Goal: Information Seeking & Learning: Learn about a topic

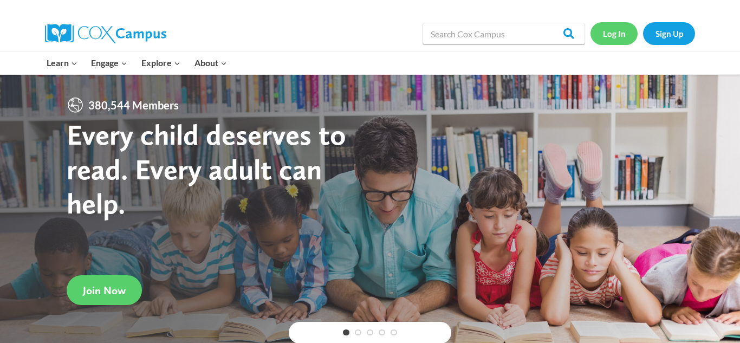
click at [618, 31] on link "Log In" at bounding box center [614, 33] width 47 height 22
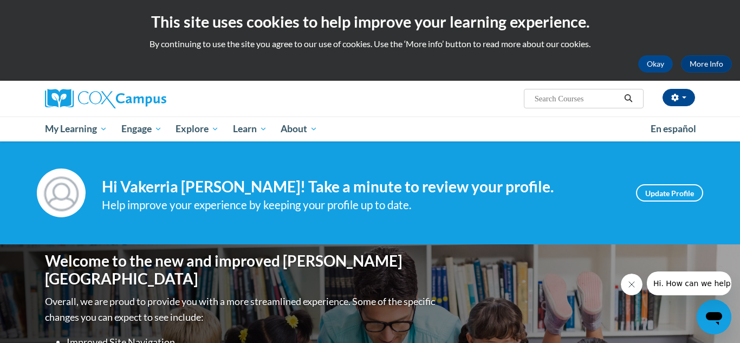
click at [637, 222] on div "Your profile Hi Vakerria Wilborn! Take a minute to review your profile. Help im…" at bounding box center [370, 192] width 740 height 103
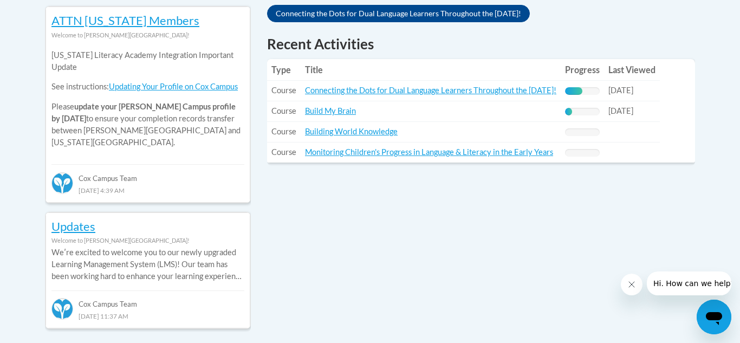
scroll to position [499, 0]
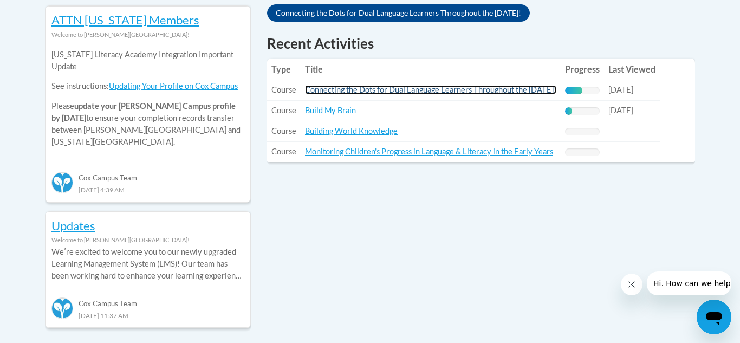
click at [540, 90] on link "Connecting the Dots for Dual Language Learners Throughout the Preschool Day!" at bounding box center [430, 89] width 251 height 9
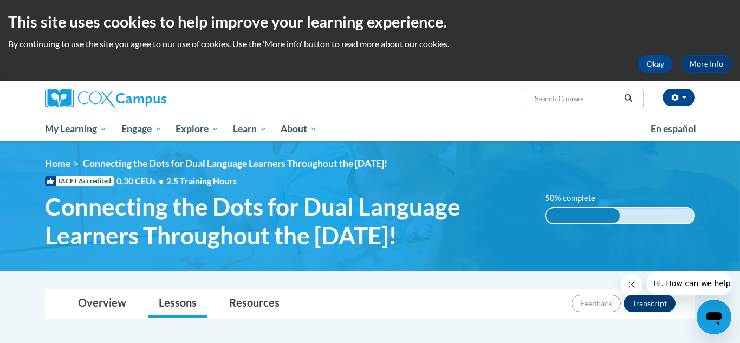
click at [488, 93] on div "Vakerria Wilborn (America/New_York UTC-04:00) My Profile Inbox My Transcripts L…" at bounding box center [481, 95] width 444 height 28
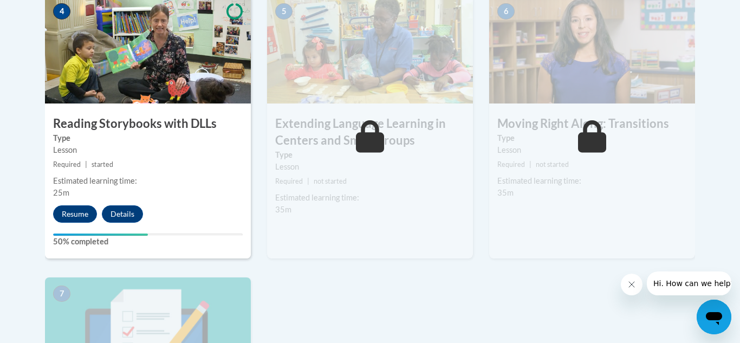
scroll to position [694, 0]
click at [85, 213] on button "Resume" at bounding box center [75, 213] width 44 height 17
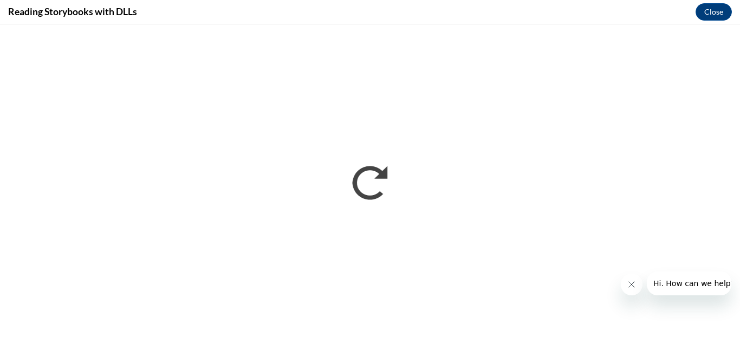
scroll to position [0, 0]
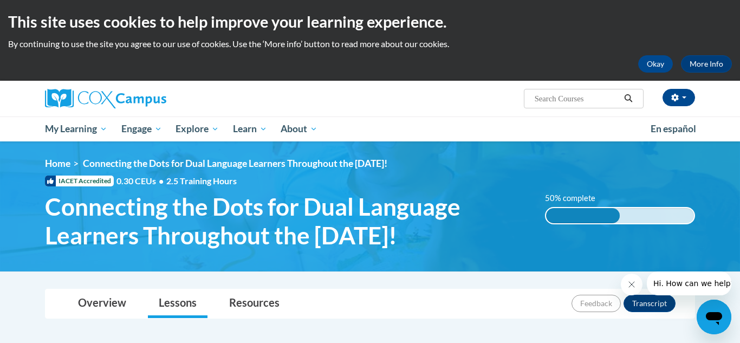
click at [495, 110] on div "Vakerria Wilborn (America/New_York UTC-04:00) My Profile Inbox My Transcripts L…" at bounding box center [370, 99] width 683 height 36
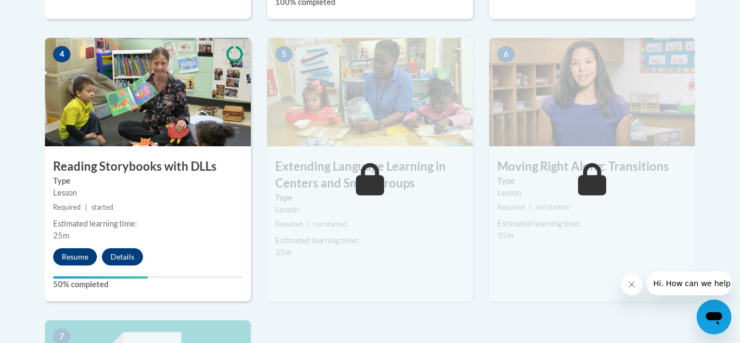
scroll to position [672, 0]
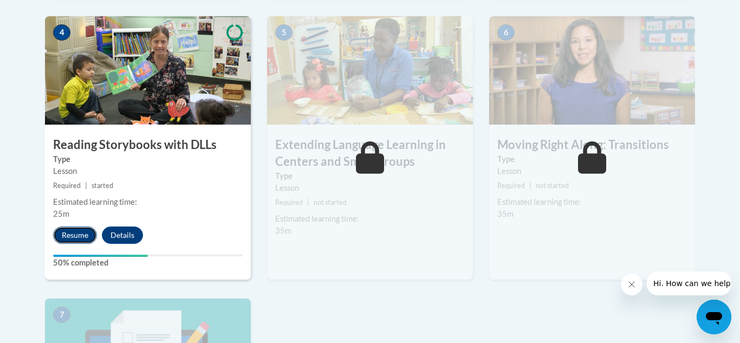
click at [73, 240] on button "Resume" at bounding box center [75, 235] width 44 height 17
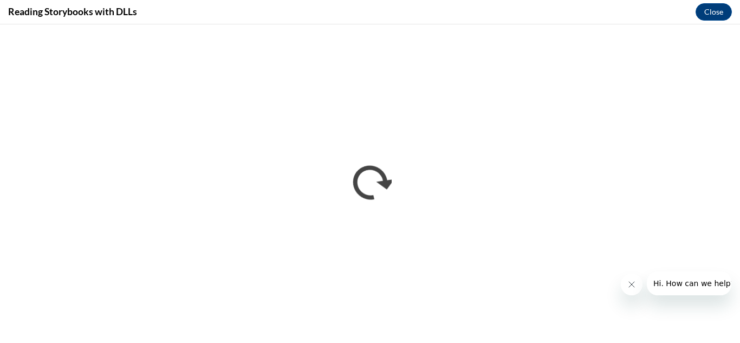
scroll to position [0, 0]
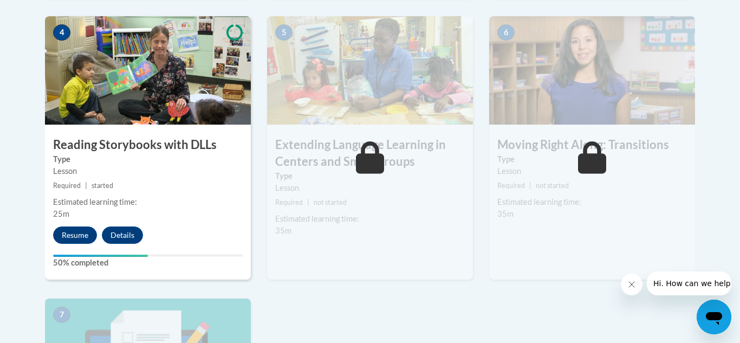
scroll to position [694, 0]
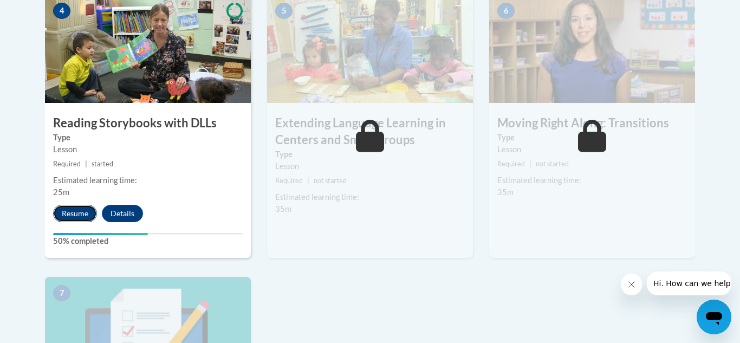
click at [88, 218] on button "Resume" at bounding box center [75, 213] width 44 height 17
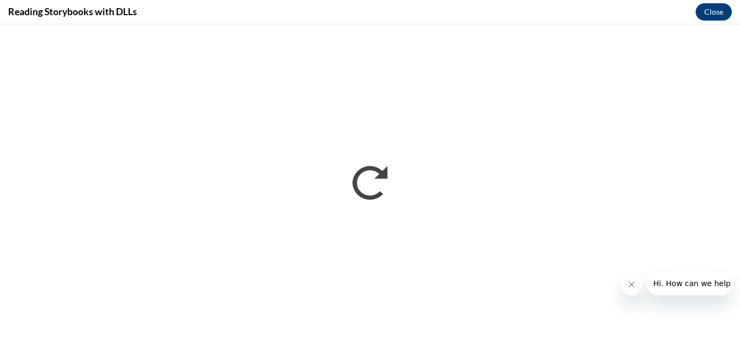
scroll to position [0, 0]
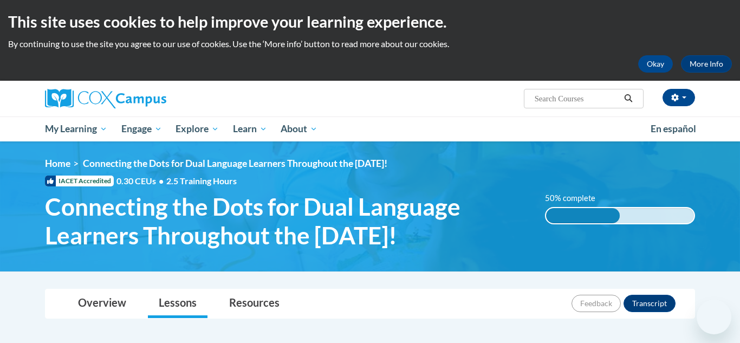
click at [532, 302] on div "Overview Lessons Resources Feedback Transcript" at bounding box center [370, 303] width 633 height 29
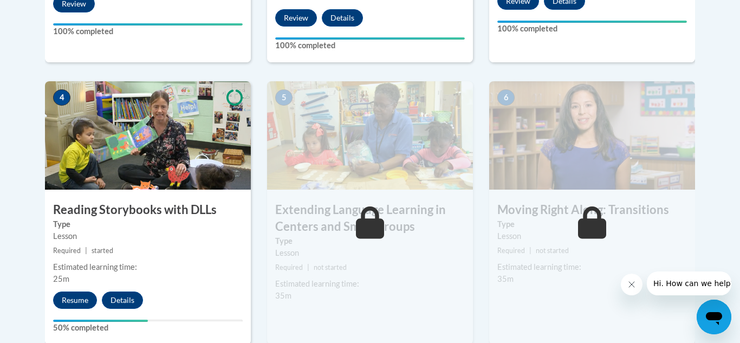
scroll to position [629, 0]
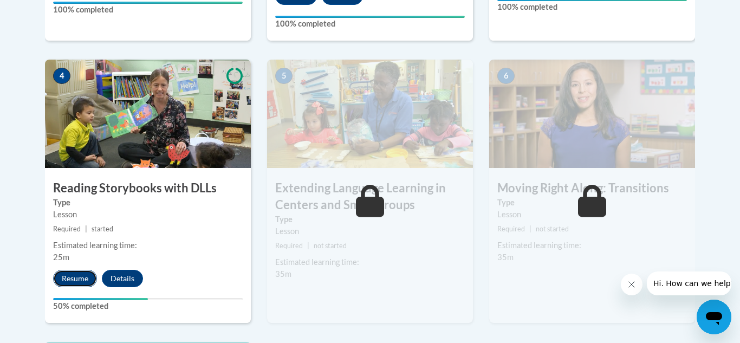
click at [80, 284] on button "Resume" at bounding box center [75, 278] width 44 height 17
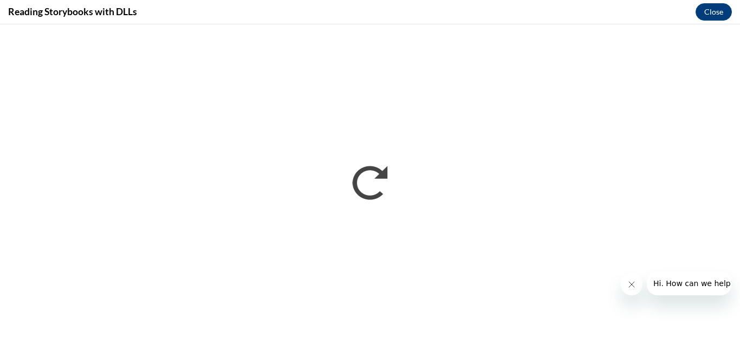
scroll to position [0, 0]
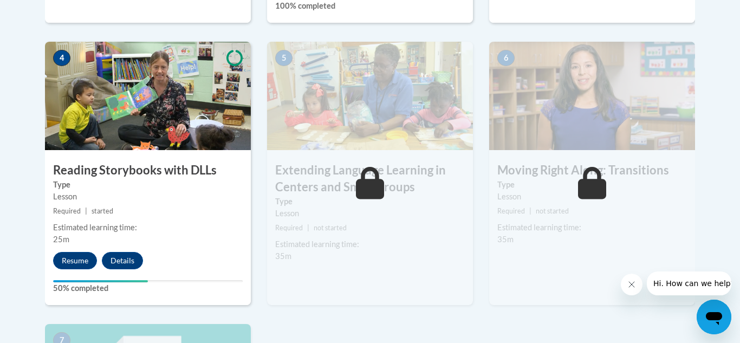
scroll to position [650, 0]
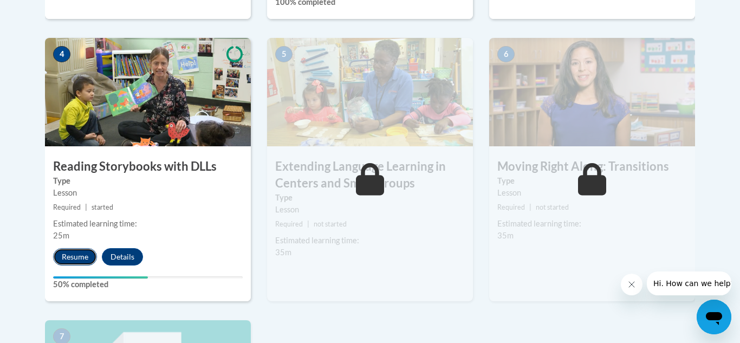
click at [75, 255] on button "Resume" at bounding box center [75, 256] width 44 height 17
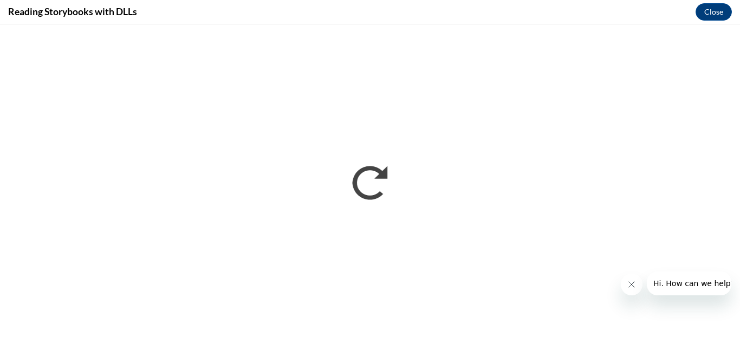
scroll to position [0, 0]
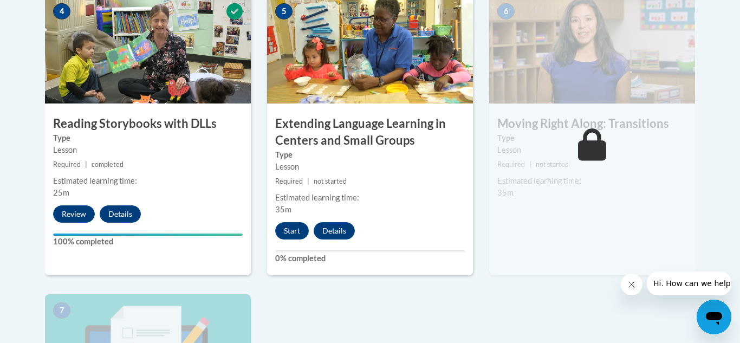
scroll to position [694, 0]
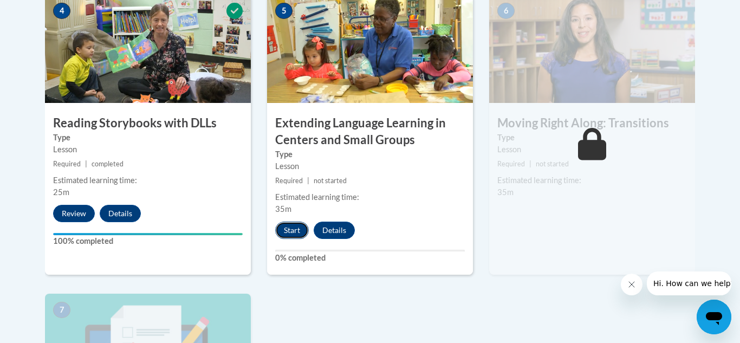
click at [300, 226] on button "Start" at bounding box center [292, 230] width 34 height 17
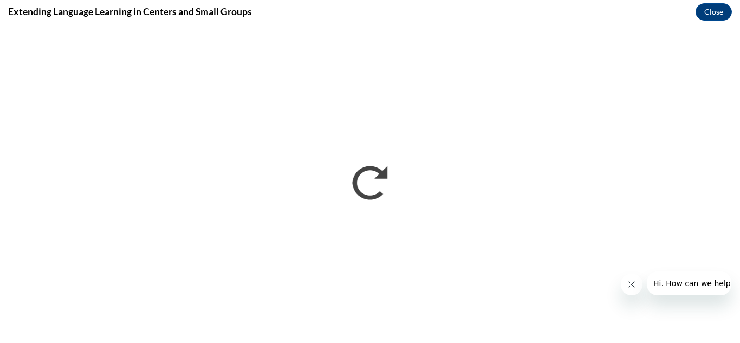
scroll to position [0, 0]
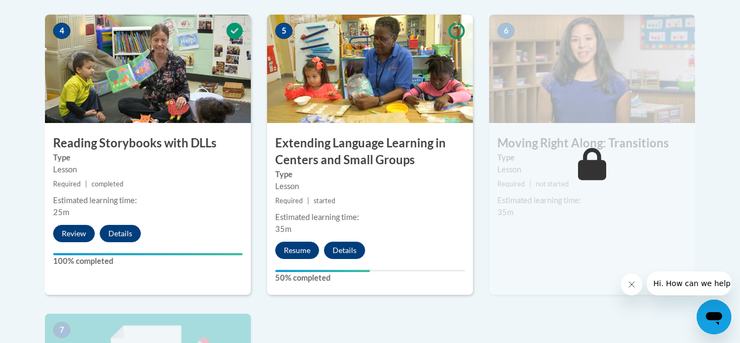
scroll to position [694, 0]
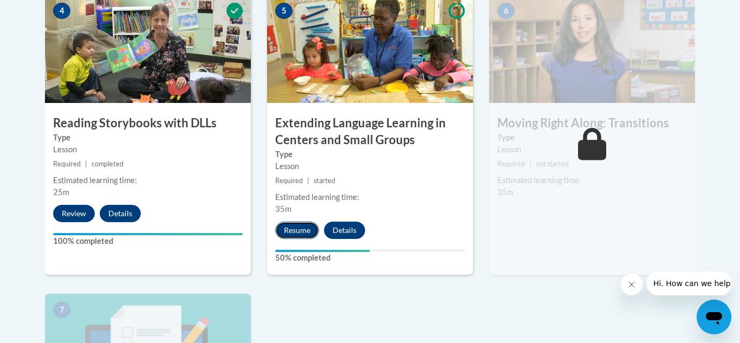
click at [303, 232] on button "Resume" at bounding box center [297, 230] width 44 height 17
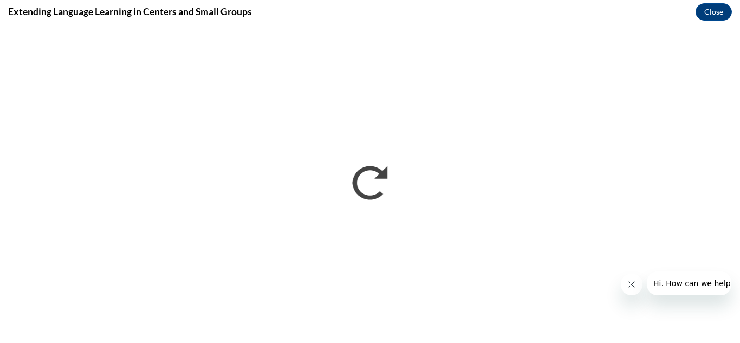
scroll to position [0, 0]
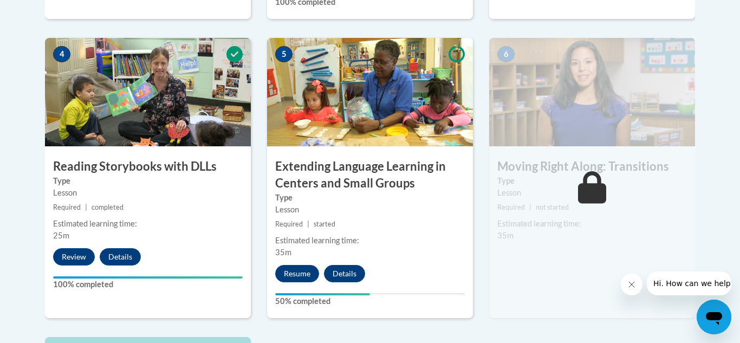
scroll to position [672, 0]
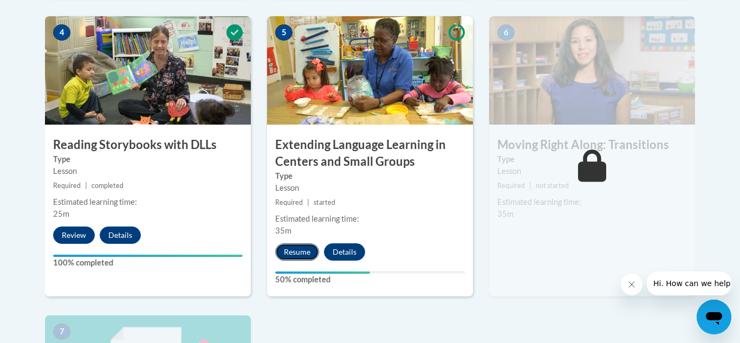
click at [308, 249] on button "Resume" at bounding box center [297, 251] width 44 height 17
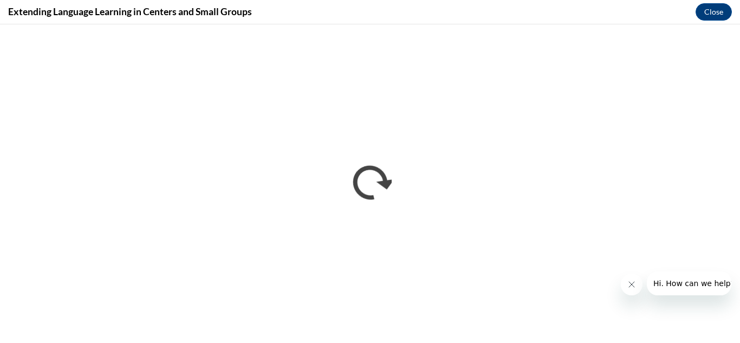
scroll to position [0, 0]
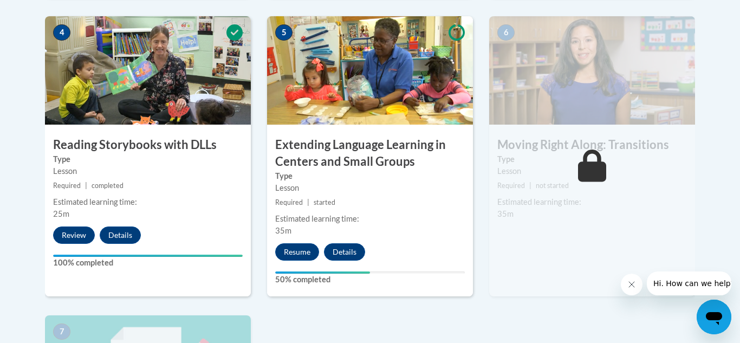
scroll to position [694, 0]
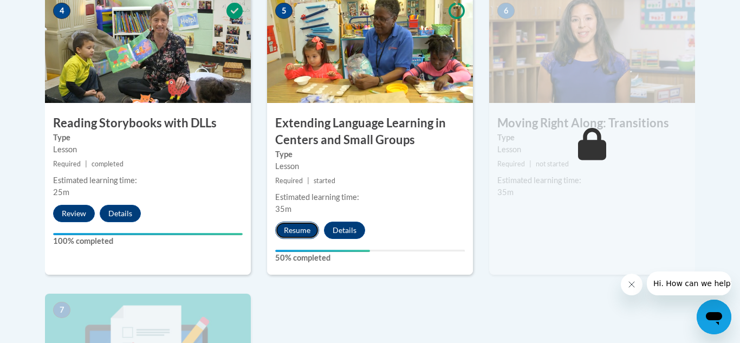
click at [304, 236] on button "Resume" at bounding box center [297, 230] width 44 height 17
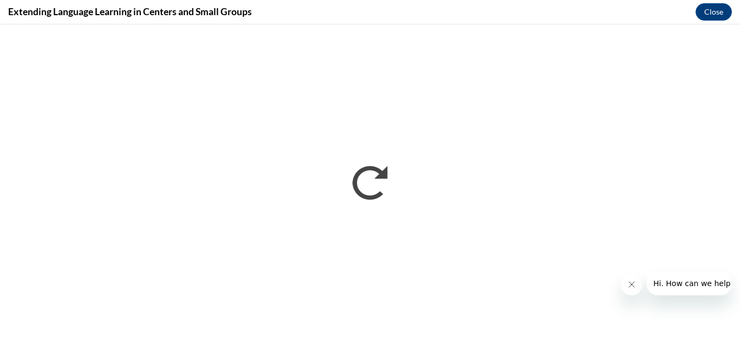
scroll to position [0, 0]
click at [623, 281] on button "Close message from company" at bounding box center [632, 285] width 22 height 22
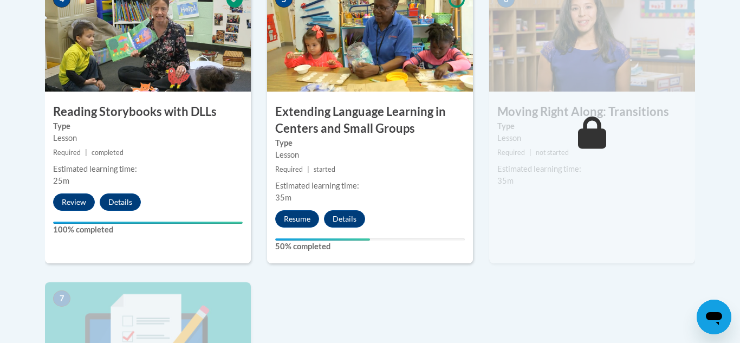
scroll to position [715, 0]
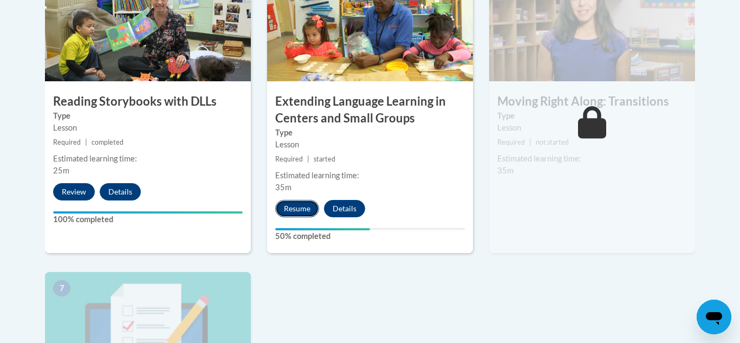
click at [303, 215] on button "Resume" at bounding box center [297, 208] width 44 height 17
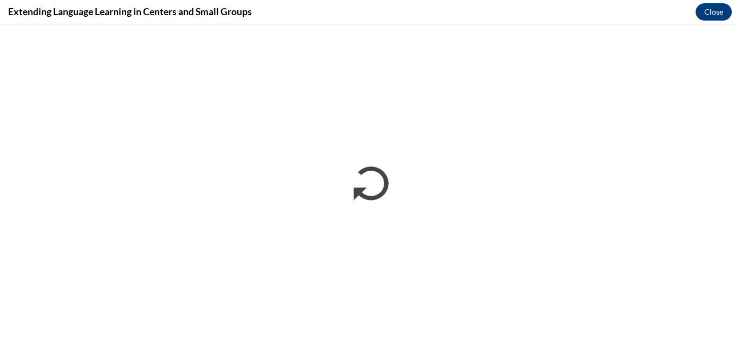
scroll to position [0, 0]
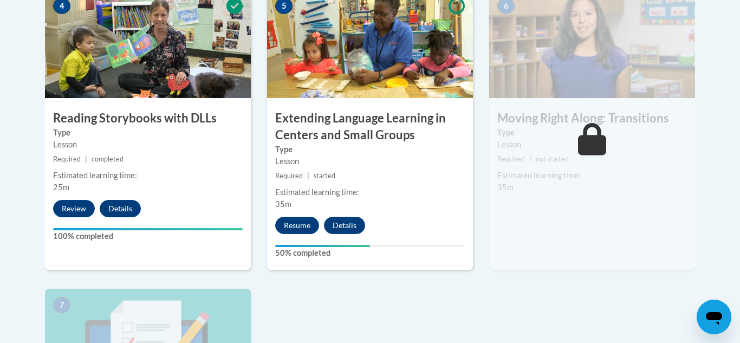
scroll to position [715, 0]
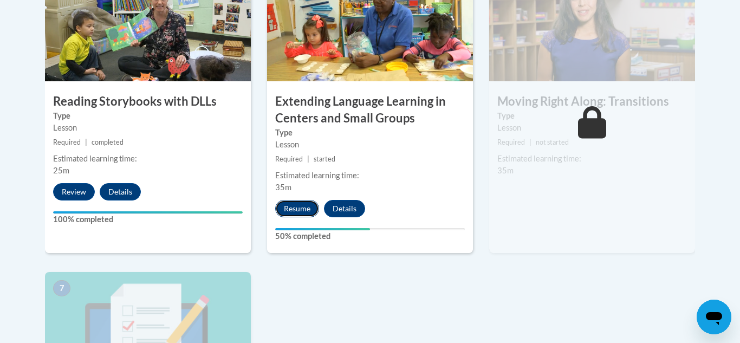
click at [309, 211] on button "Resume" at bounding box center [297, 208] width 44 height 17
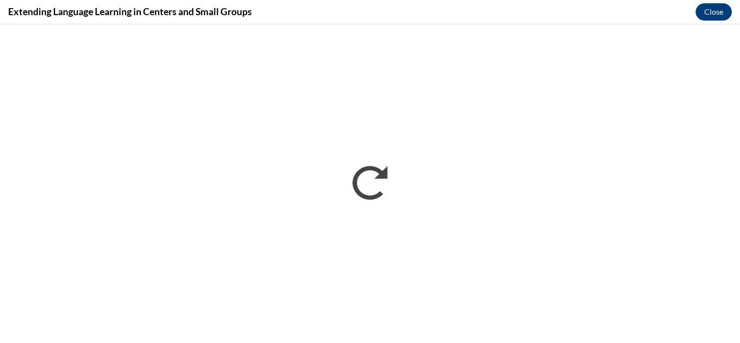
scroll to position [0, 0]
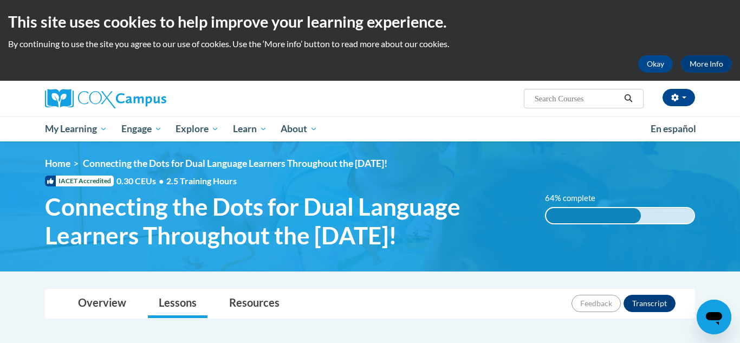
click at [465, 308] on div "Overview Lessons Resources Feedback Transcript" at bounding box center [370, 303] width 633 height 29
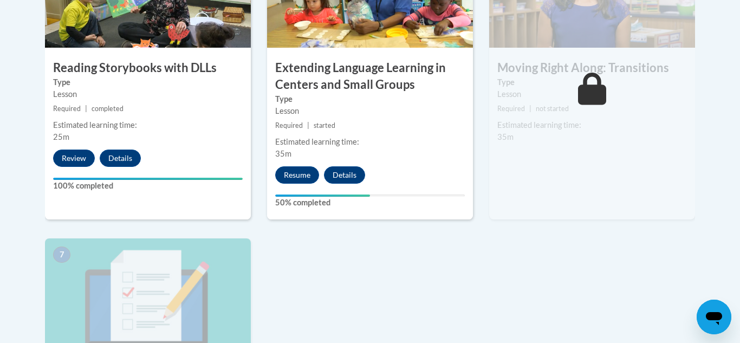
scroll to position [759, 0]
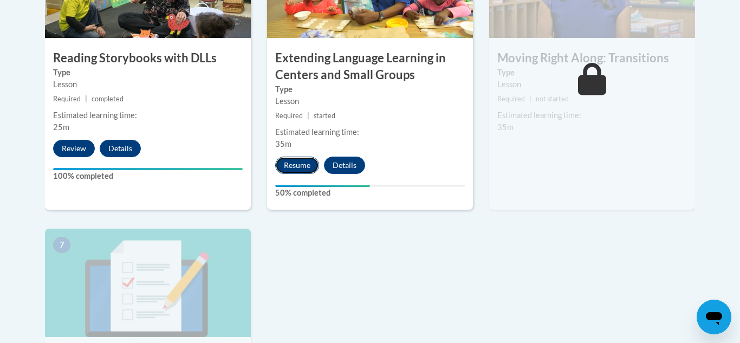
click at [302, 172] on button "Resume" at bounding box center [297, 165] width 44 height 17
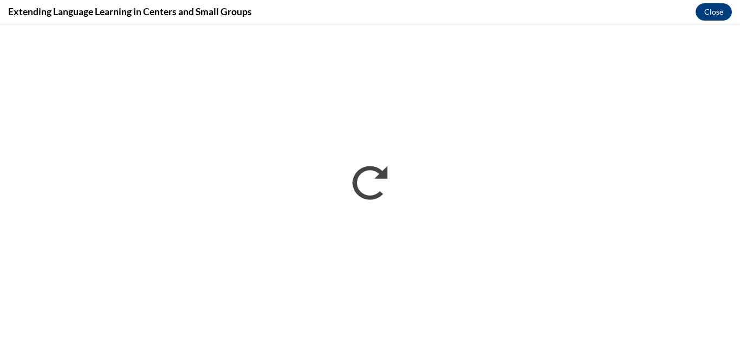
scroll to position [0, 0]
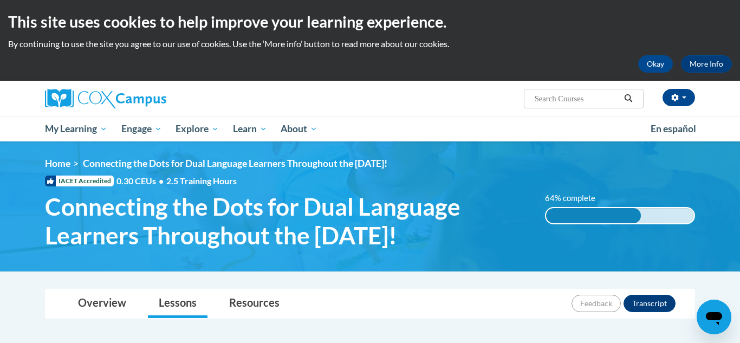
click at [503, 288] on div at bounding box center [370, 288] width 683 height 1
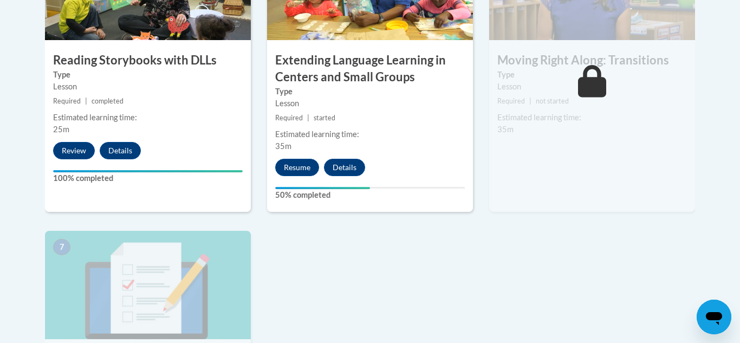
scroll to position [759, 0]
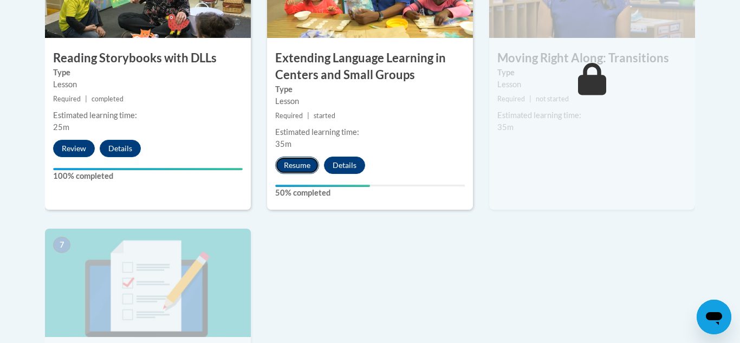
click at [309, 171] on button "Resume" at bounding box center [297, 165] width 44 height 17
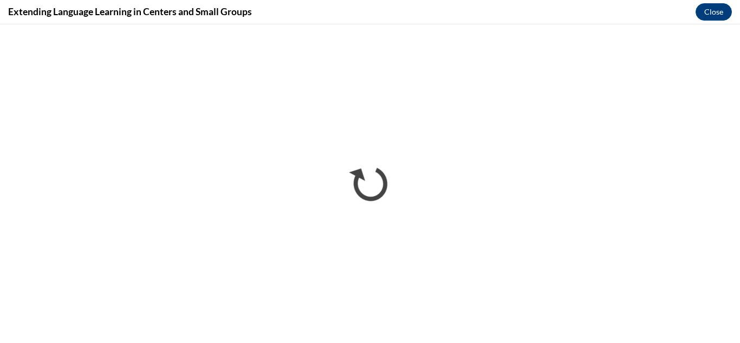
scroll to position [0, 0]
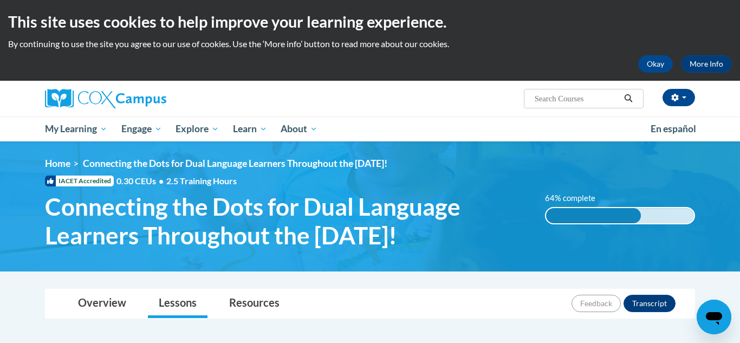
click at [511, 288] on div at bounding box center [370, 288] width 683 height 1
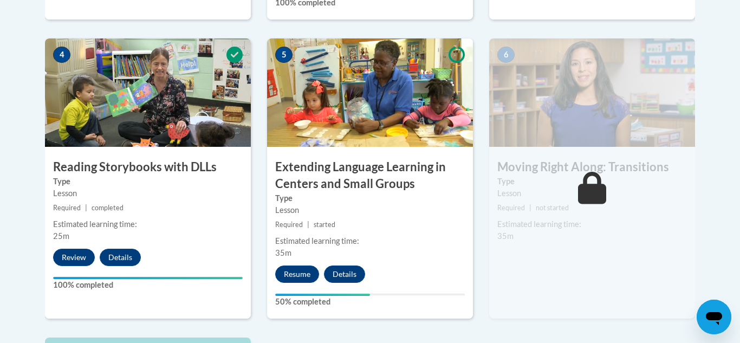
scroll to position [650, 0]
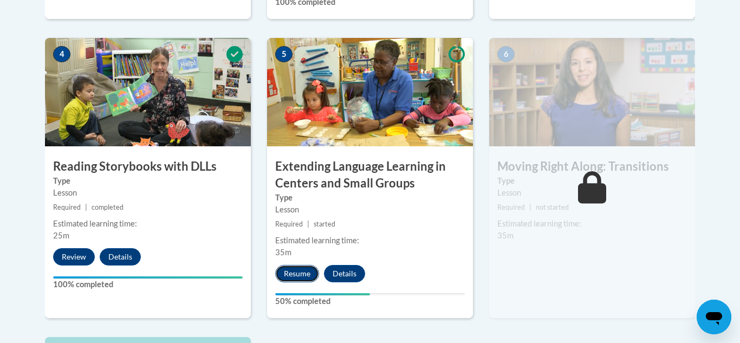
click at [312, 278] on button "Resume" at bounding box center [297, 273] width 44 height 17
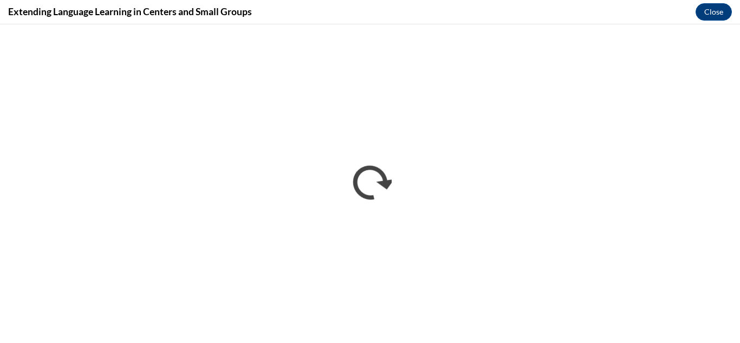
scroll to position [0, 0]
